Goal: Task Accomplishment & Management: Manage account settings

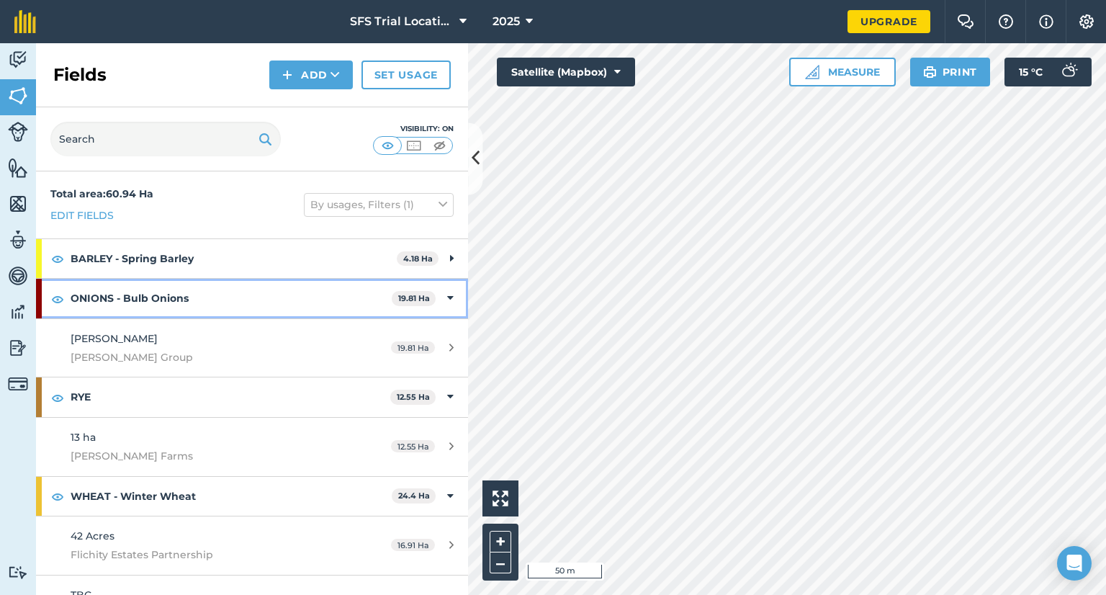
click at [434, 290] on div "ONIONS - Bulb Onions 19.81 Ha" at bounding box center [252, 298] width 432 height 39
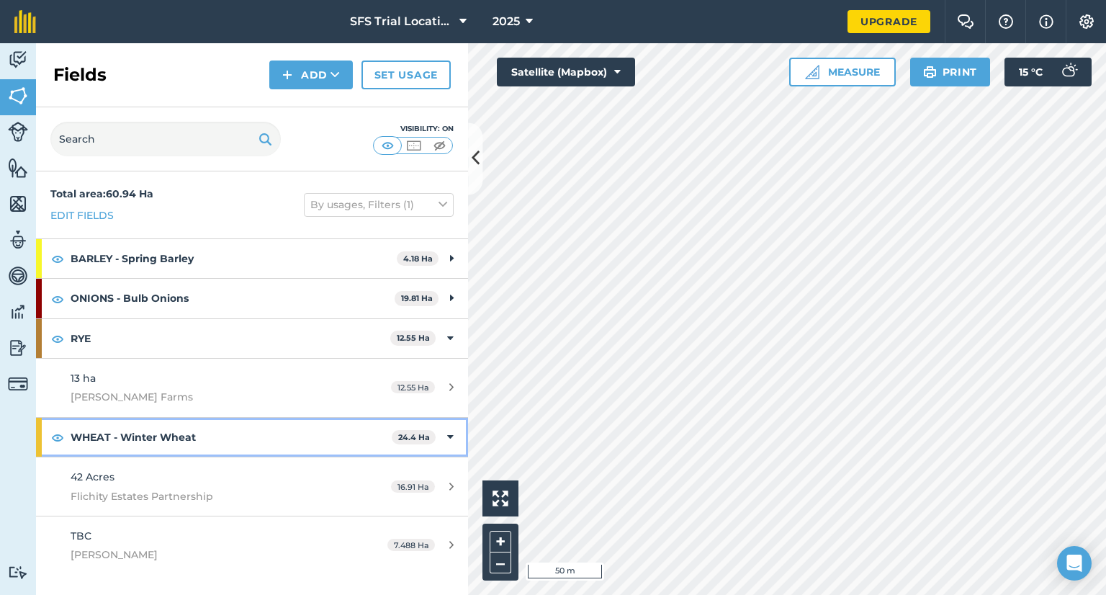
click at [451, 437] on icon at bounding box center [450, 437] width 6 height 16
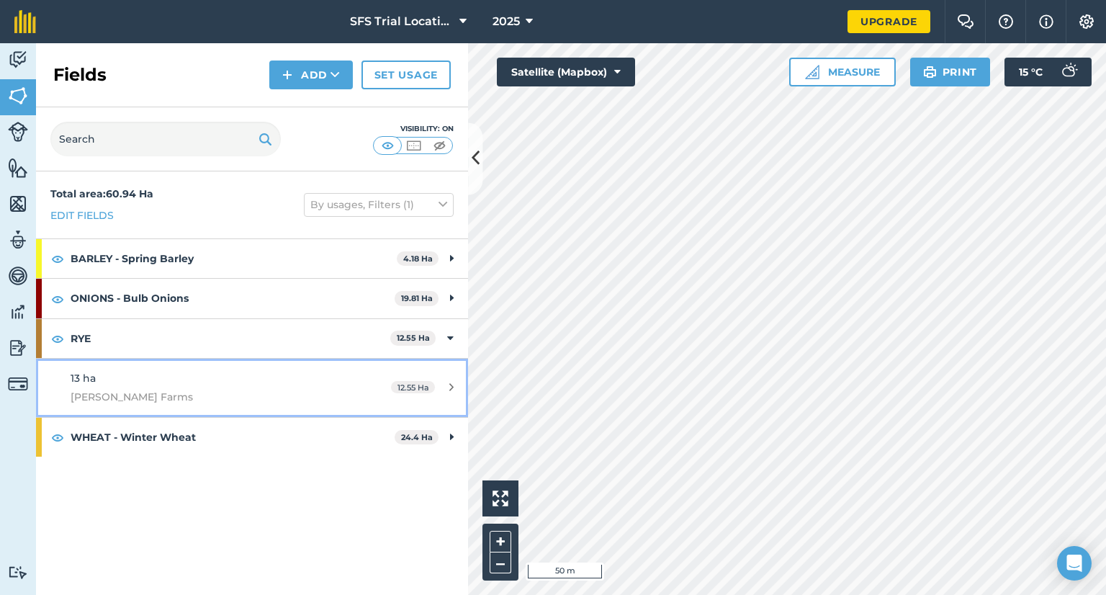
click at [128, 383] on div "13 ha [PERSON_NAME] Farms" at bounding box center [206, 387] width 271 height 35
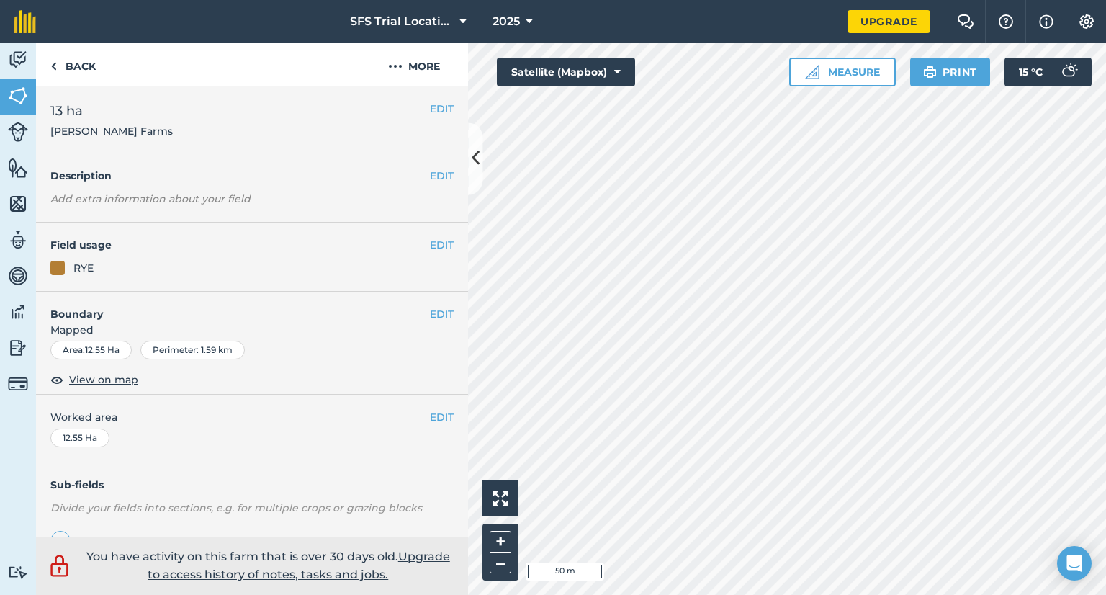
click at [445, 105] on div "EDIT 13 ha [PERSON_NAME] Farms" at bounding box center [252, 119] width 432 height 67
click at [433, 105] on button "EDIT" at bounding box center [442, 109] width 24 height 16
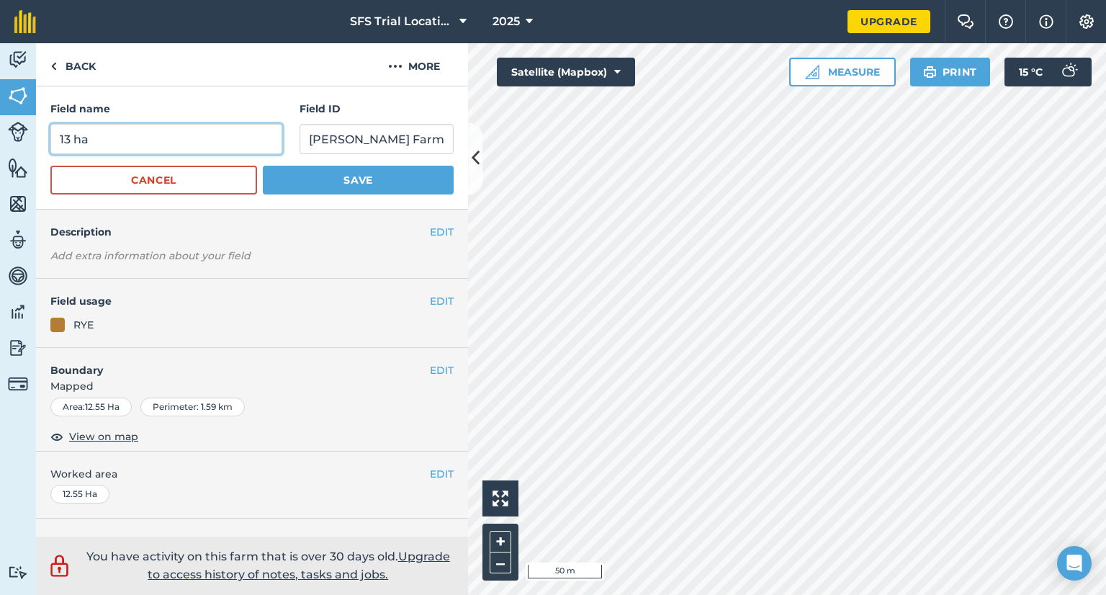
drag, startPoint x: 169, startPoint y: 148, endPoint x: 61, endPoint y: 144, distance: 108.1
click at [66, 145] on input "13 ha" at bounding box center [166, 139] width 232 height 30
type input "1"
type input "[MEDICAL_DATA]"
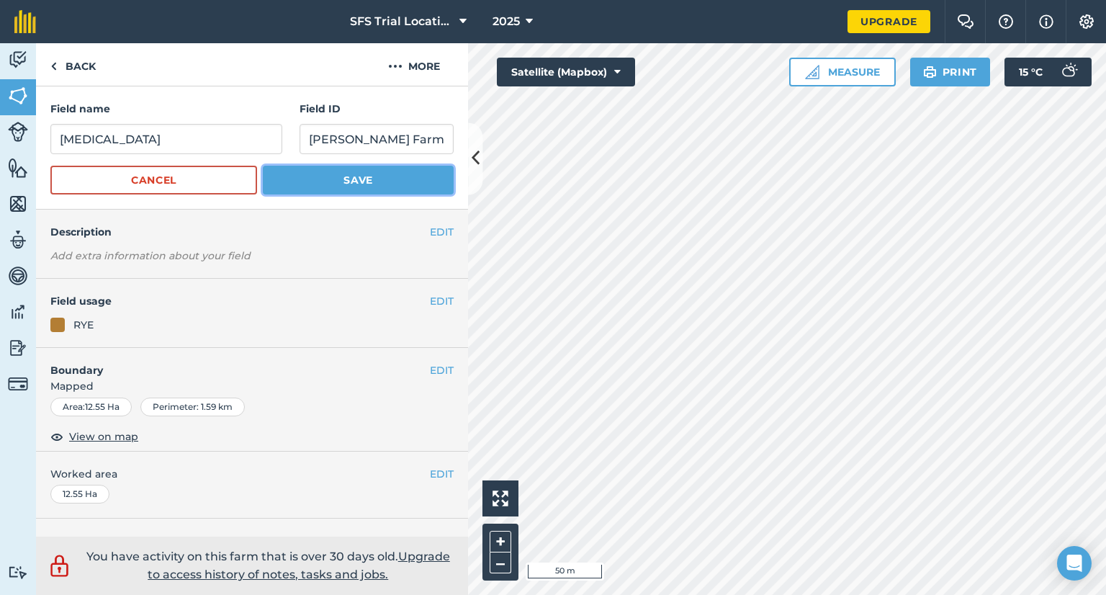
click at [378, 179] on button "Save" at bounding box center [358, 180] width 191 height 29
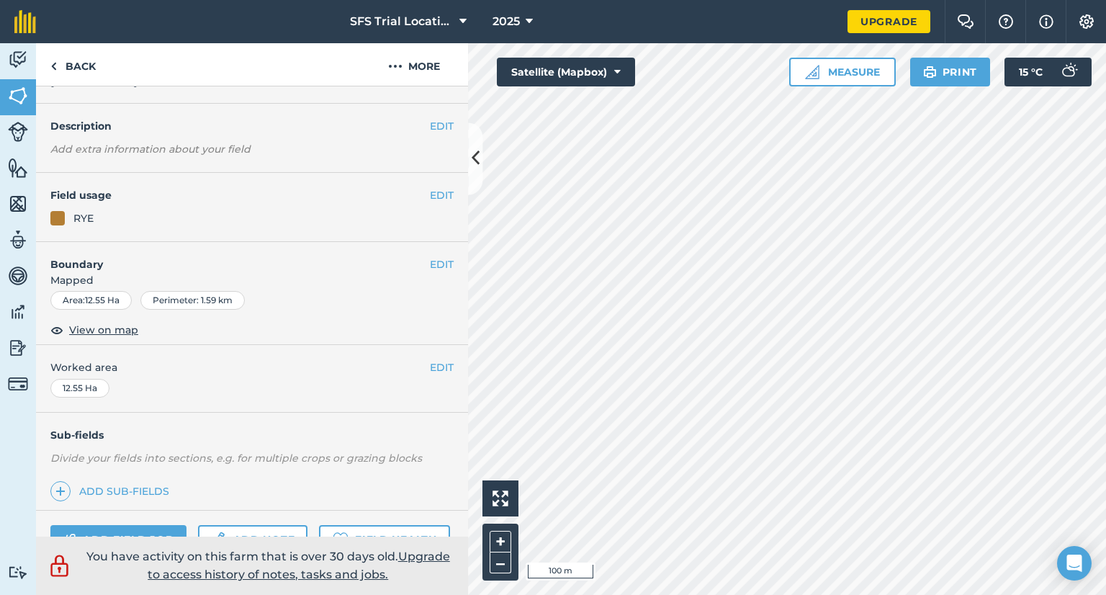
scroll to position [72, 0]
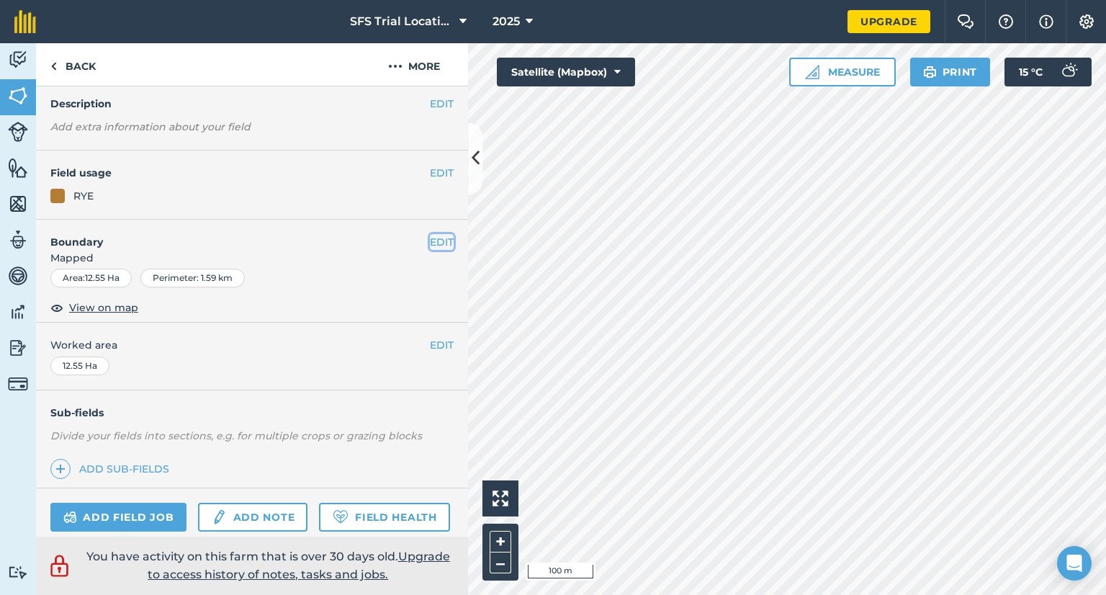
click at [430, 243] on button "EDIT" at bounding box center [442, 242] width 24 height 16
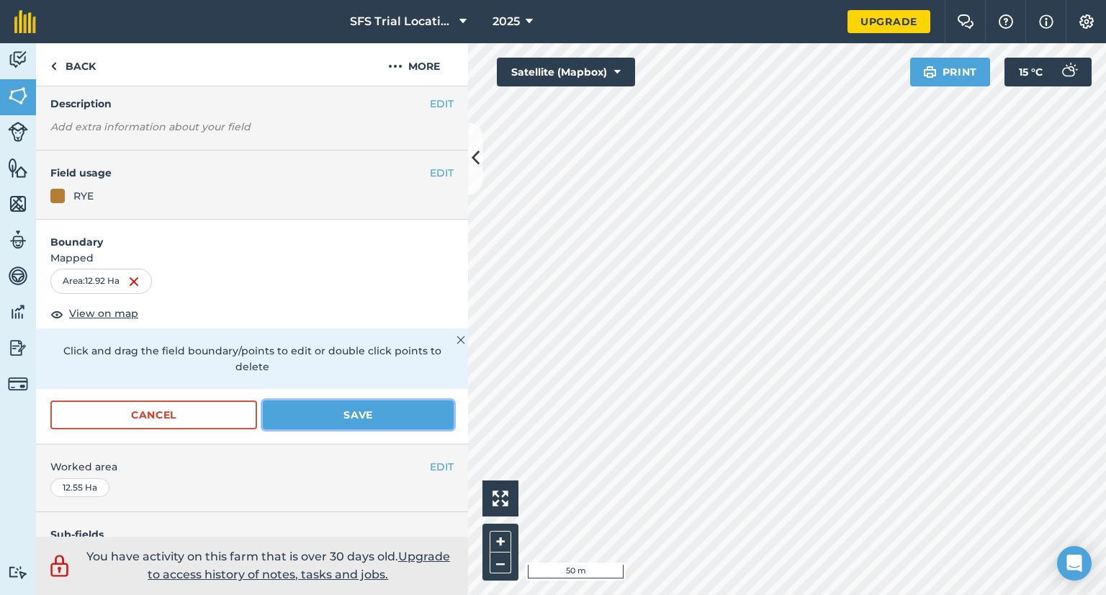
click at [353, 424] on button "Save" at bounding box center [358, 415] width 191 height 29
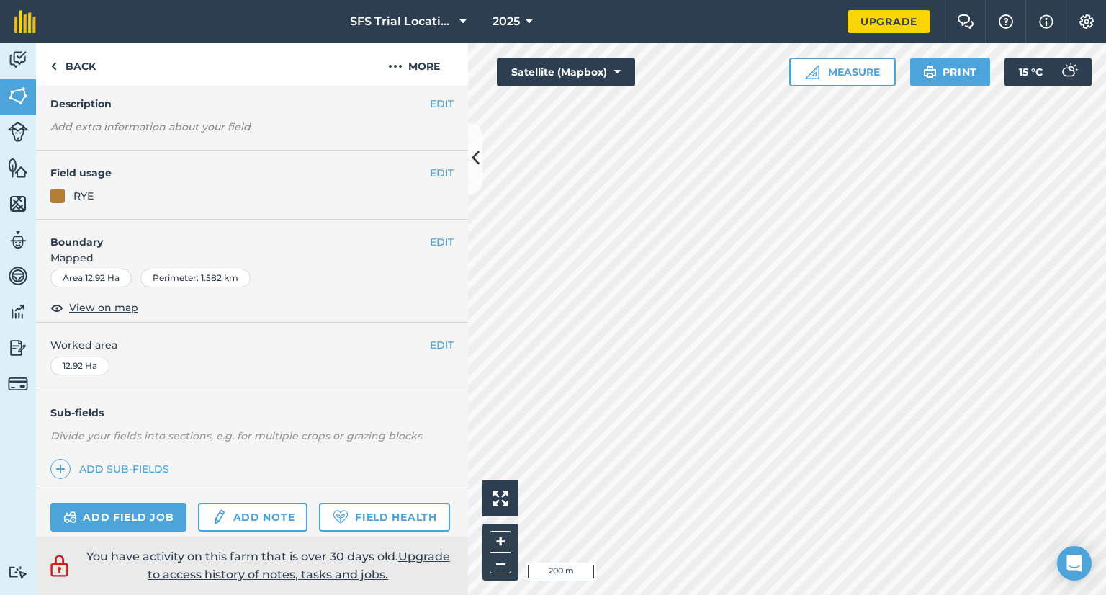
scroll to position [0, 0]
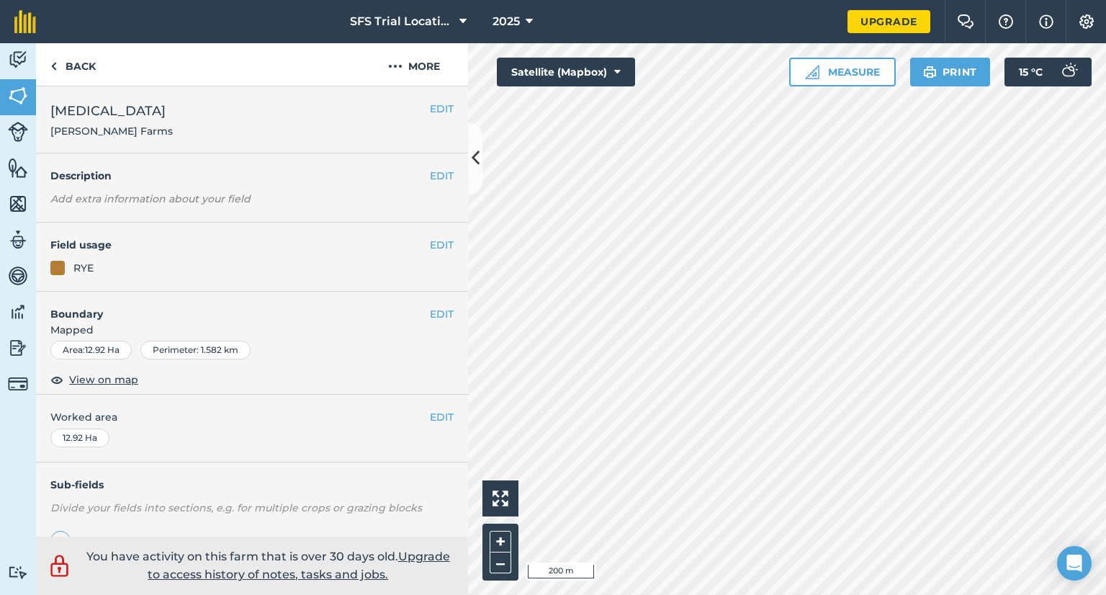
click at [169, 202] on em "Add extra information about your field" at bounding box center [150, 198] width 200 height 13
click at [64, 71] on link "Back" at bounding box center [73, 64] width 74 height 43
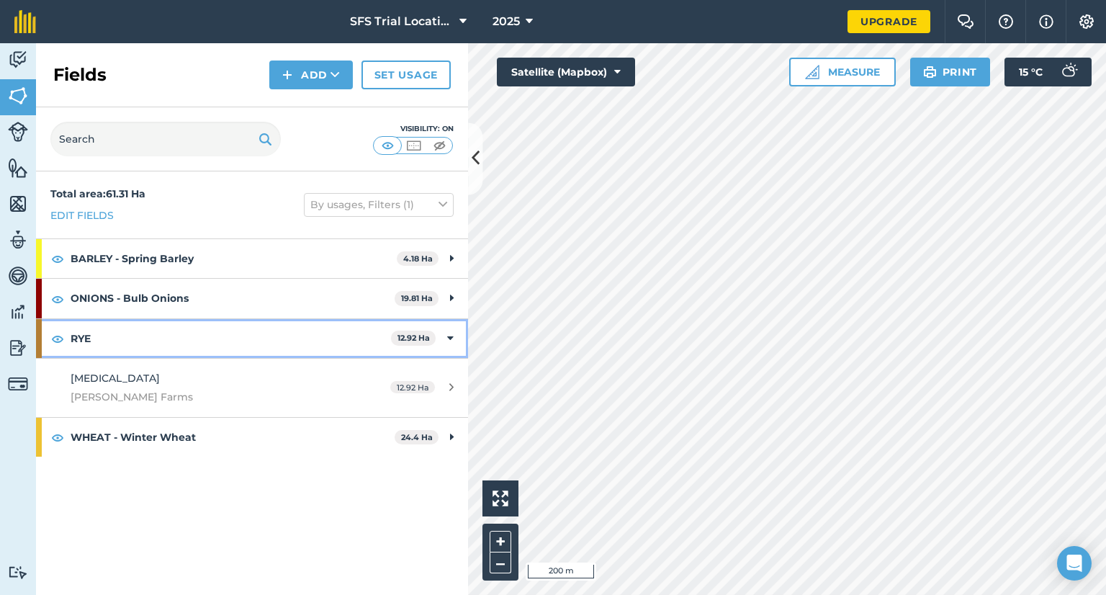
click at [454, 334] on div "RYE 12.92 Ha" at bounding box center [252, 338] width 432 height 39
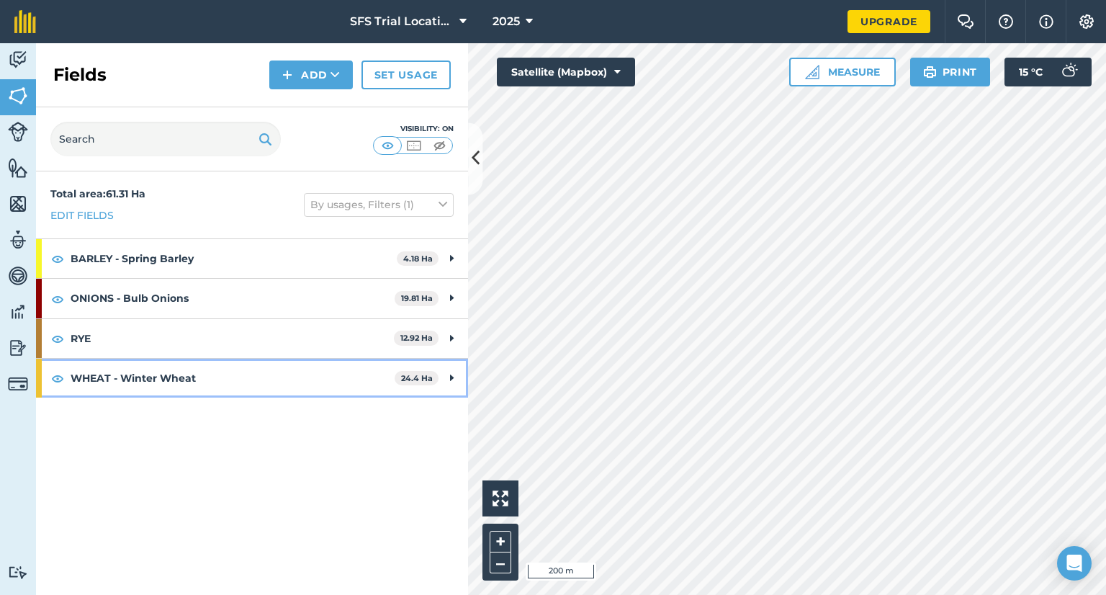
click at [455, 367] on div "WHEAT - Winter Wheat 24.4 Ha" at bounding box center [252, 378] width 432 height 39
click at [453, 372] on icon at bounding box center [450, 378] width 6 height 16
click at [453, 372] on icon at bounding box center [452, 378] width 4 height 16
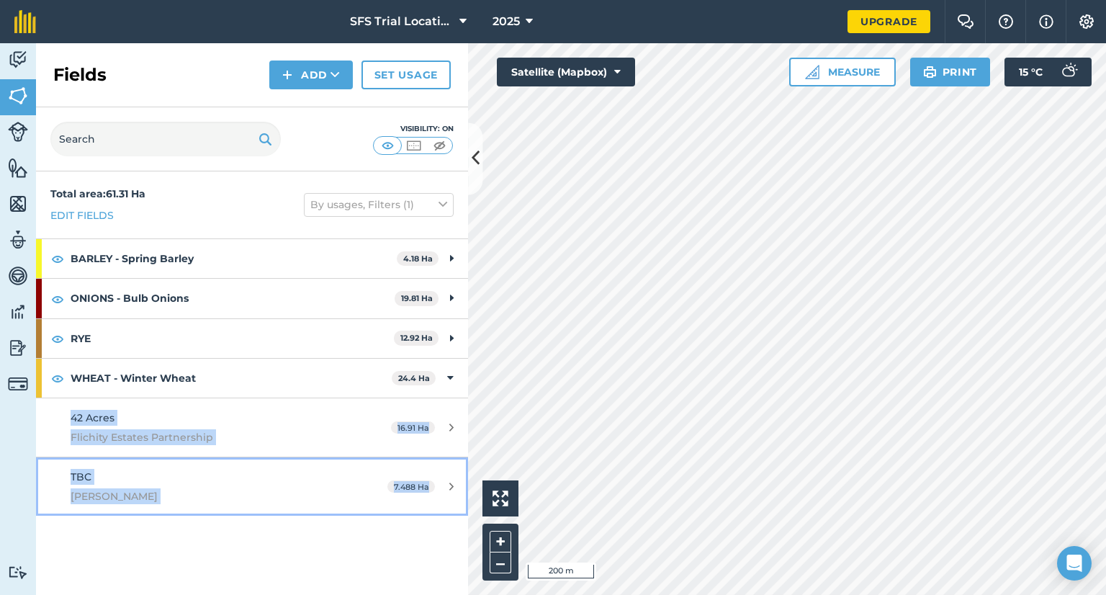
click at [413, 499] on link "TBC [PERSON_NAME] 7.488 Ha" at bounding box center [252, 486] width 432 height 58
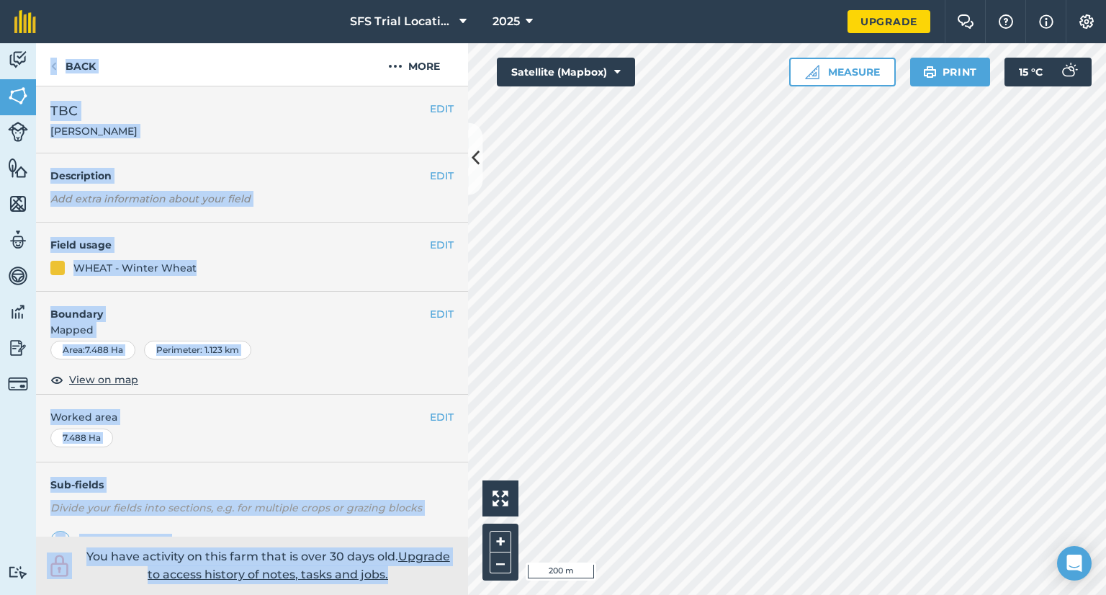
click at [349, 446] on div "EDIT Worked area 7.488 Ha" at bounding box center [252, 428] width 432 height 67
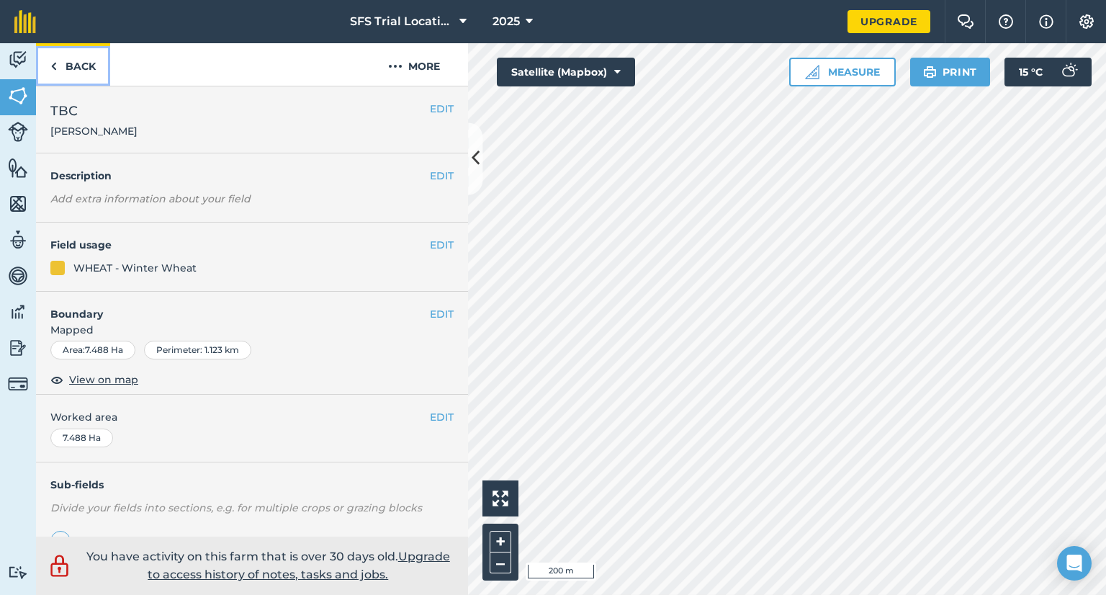
click at [75, 68] on link "Back" at bounding box center [73, 64] width 74 height 43
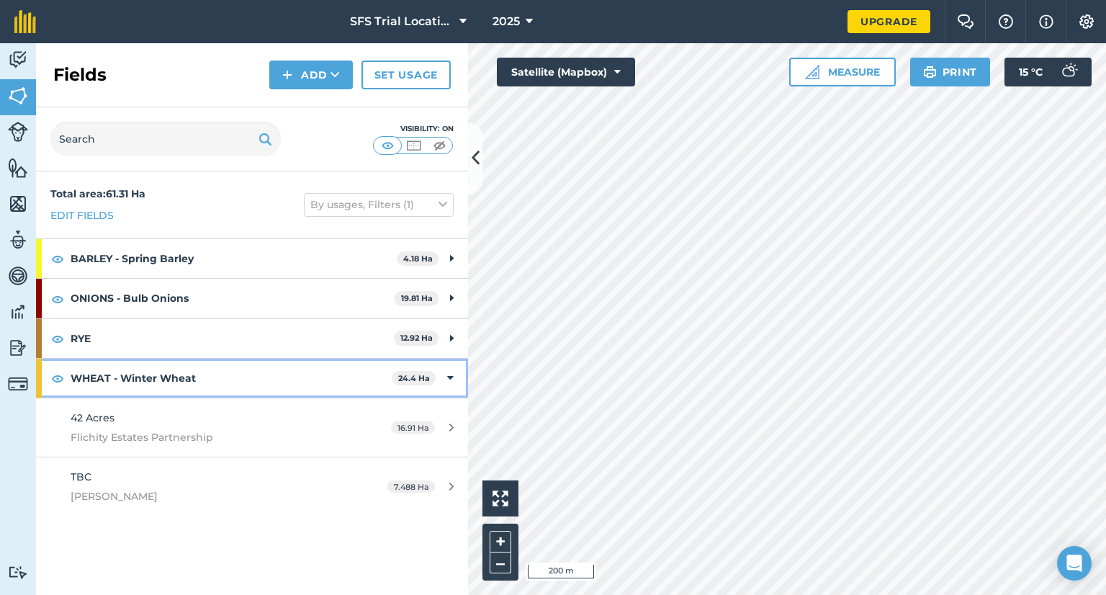
click at [444, 373] on div "WHEAT - Winter Wheat 24.4 Ha" at bounding box center [252, 378] width 432 height 39
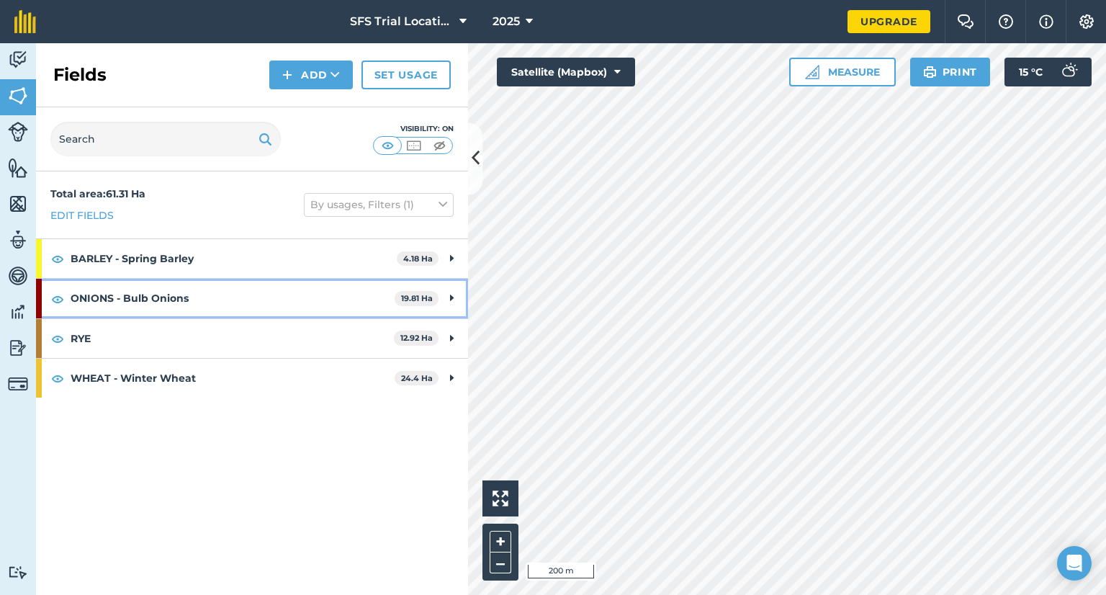
click at [451, 300] on icon at bounding box center [452, 298] width 4 height 16
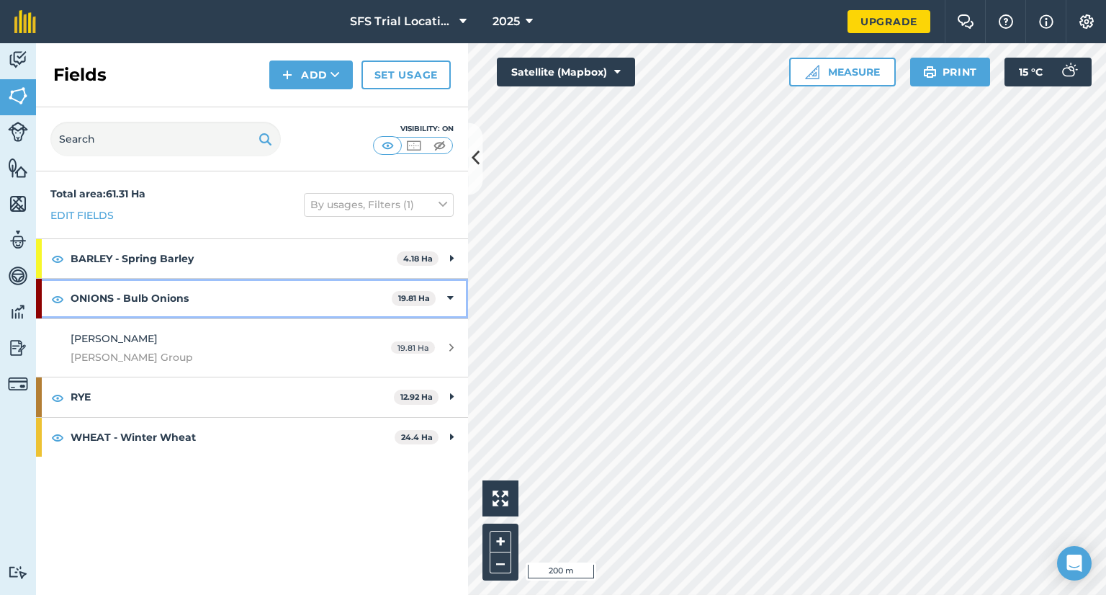
click at [451, 300] on icon at bounding box center [450, 298] width 6 height 16
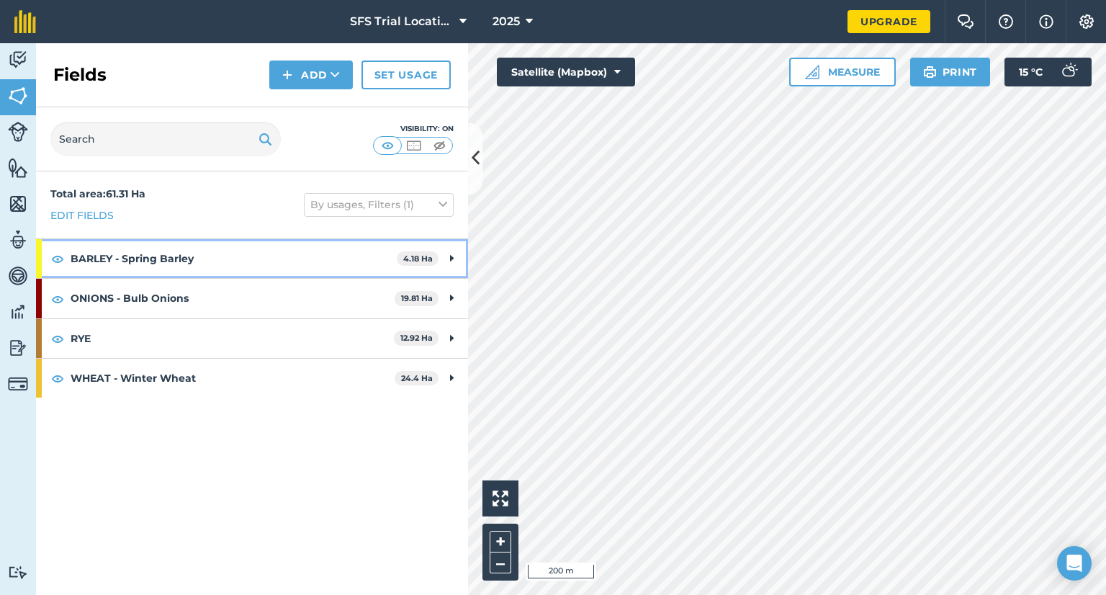
click at [444, 266] on div "BARLEY - Spring Barley 4.18 Ha" at bounding box center [252, 258] width 432 height 39
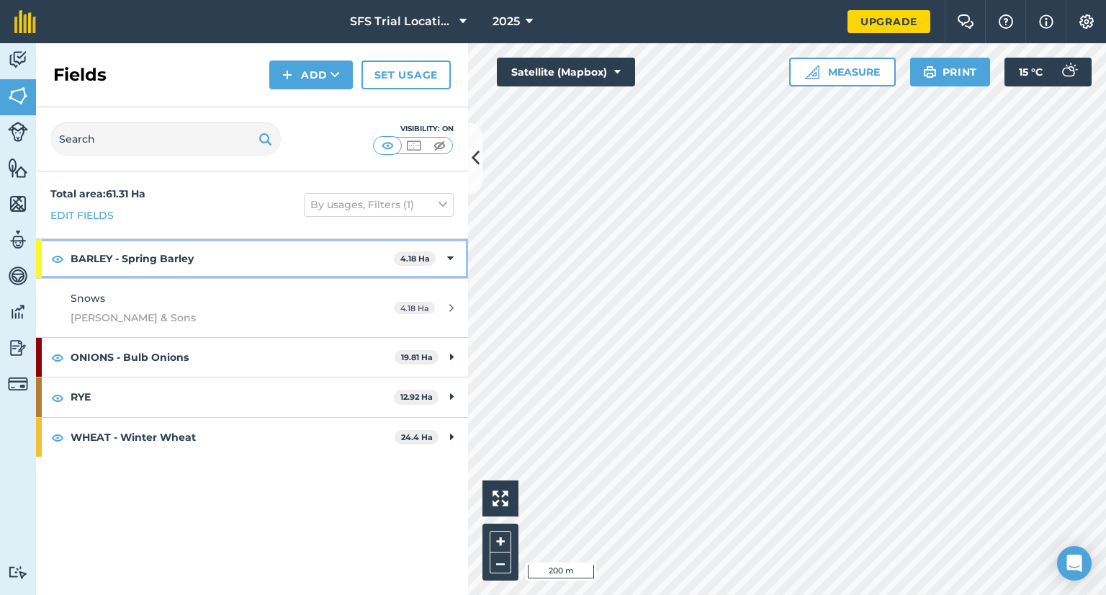
click at [447, 264] on icon at bounding box center [450, 259] width 6 height 16
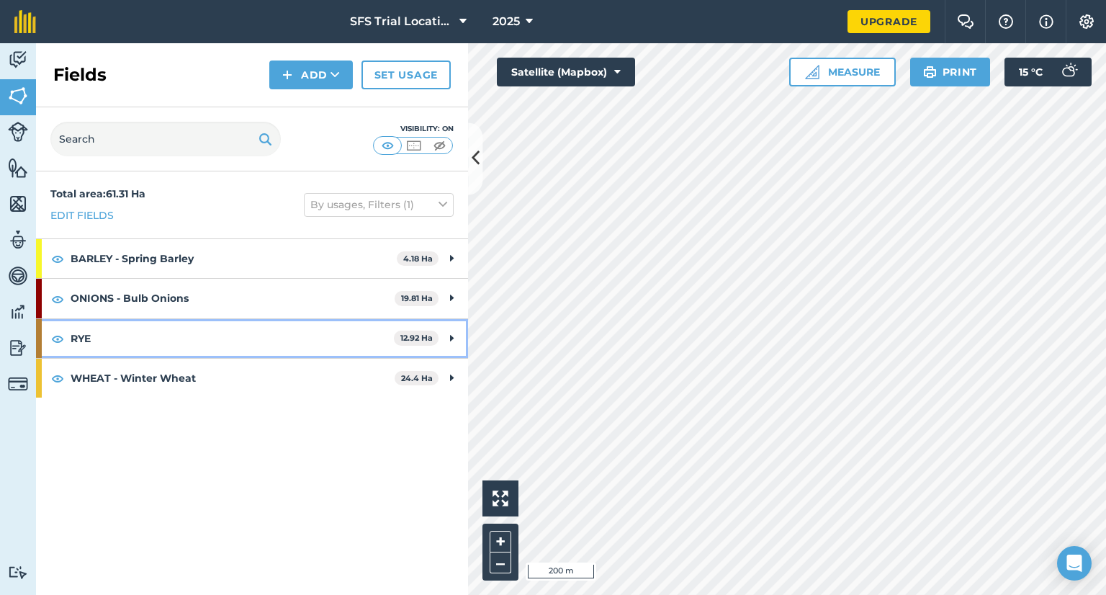
click at [451, 331] on icon at bounding box center [452, 339] width 4 height 16
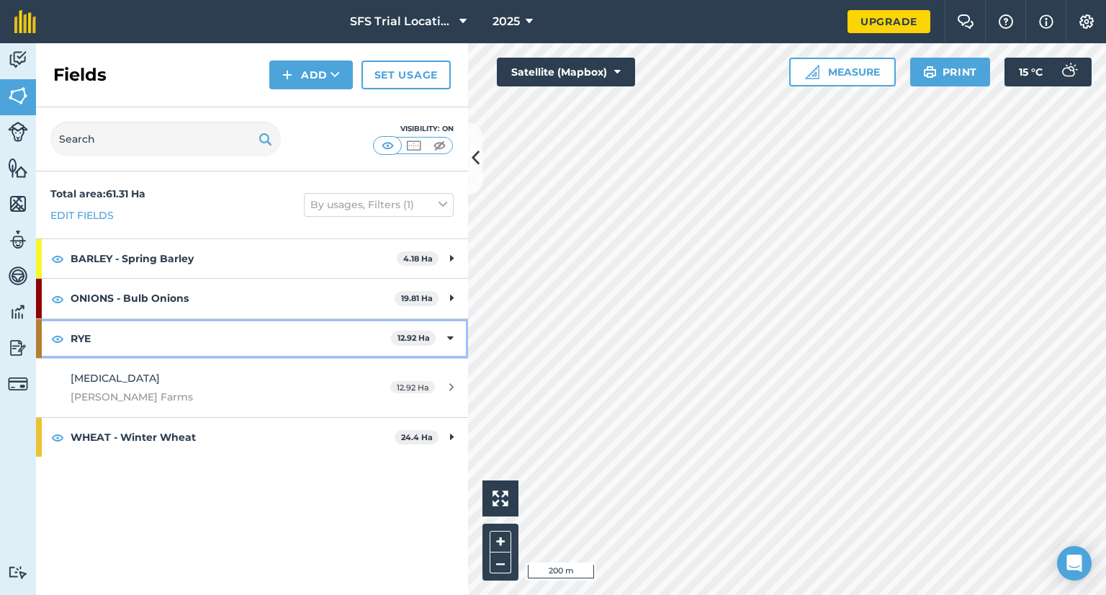
click at [450, 336] on icon at bounding box center [450, 339] width 6 height 16
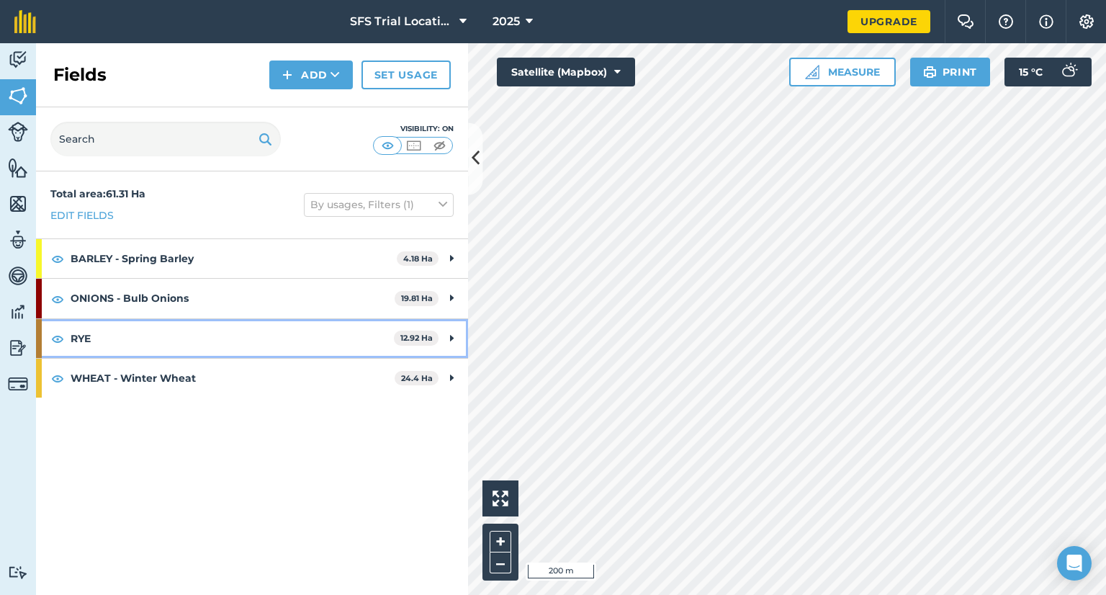
click at [449, 336] on div "RYE 12.92 Ha" at bounding box center [252, 338] width 432 height 39
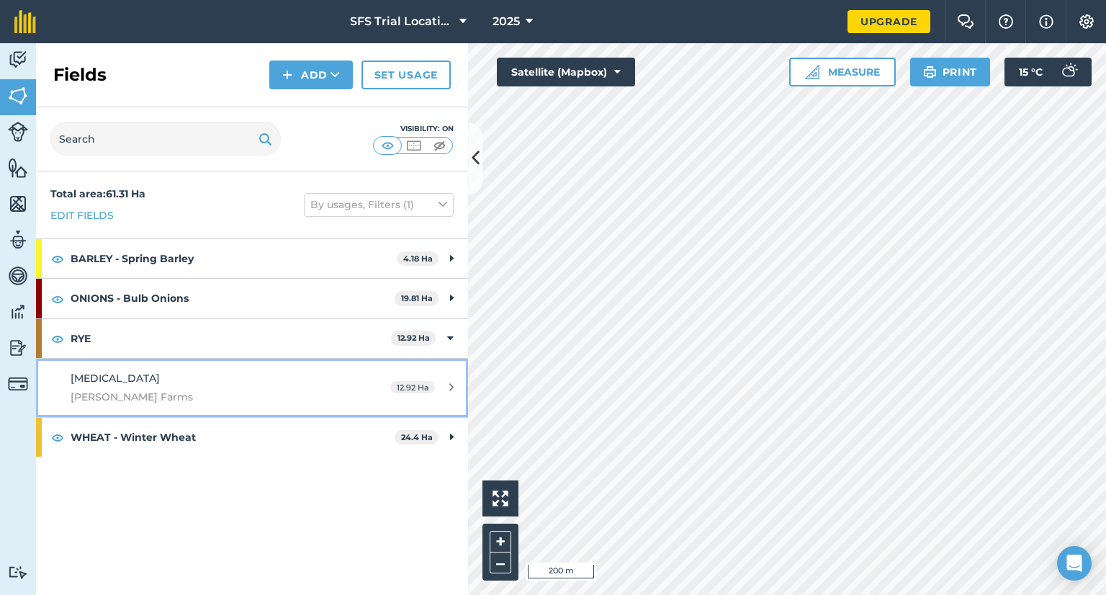
click at [285, 390] on span "[PERSON_NAME] Farms" at bounding box center [206, 397] width 271 height 16
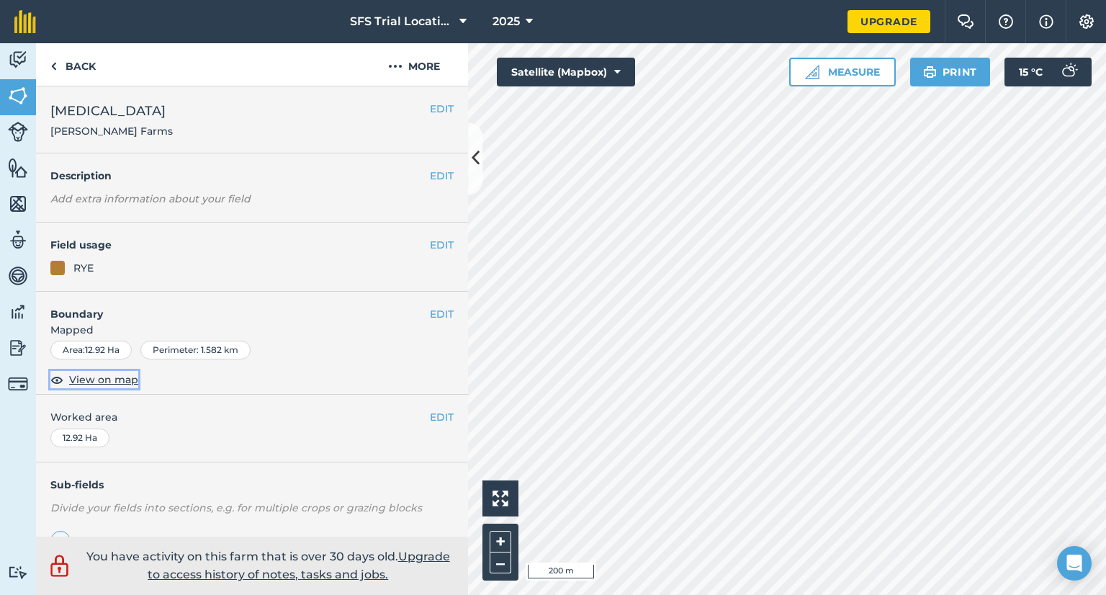
click at [117, 378] on span "View on map" at bounding box center [103, 380] width 69 height 16
